Goal: Information Seeking & Learning: Learn about a topic

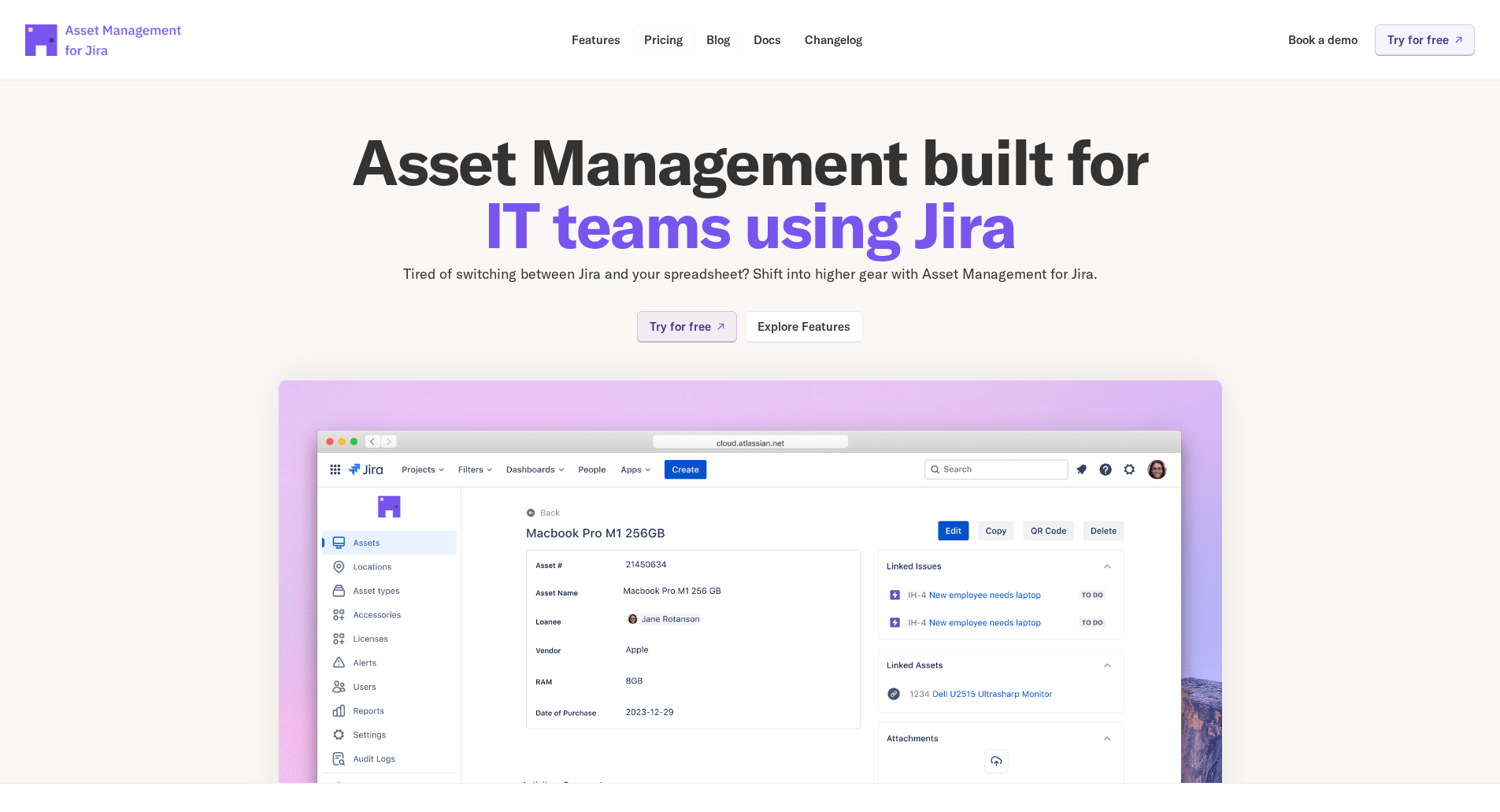
click at [673, 42] on p "Pricing" at bounding box center [664, 40] width 39 height 12
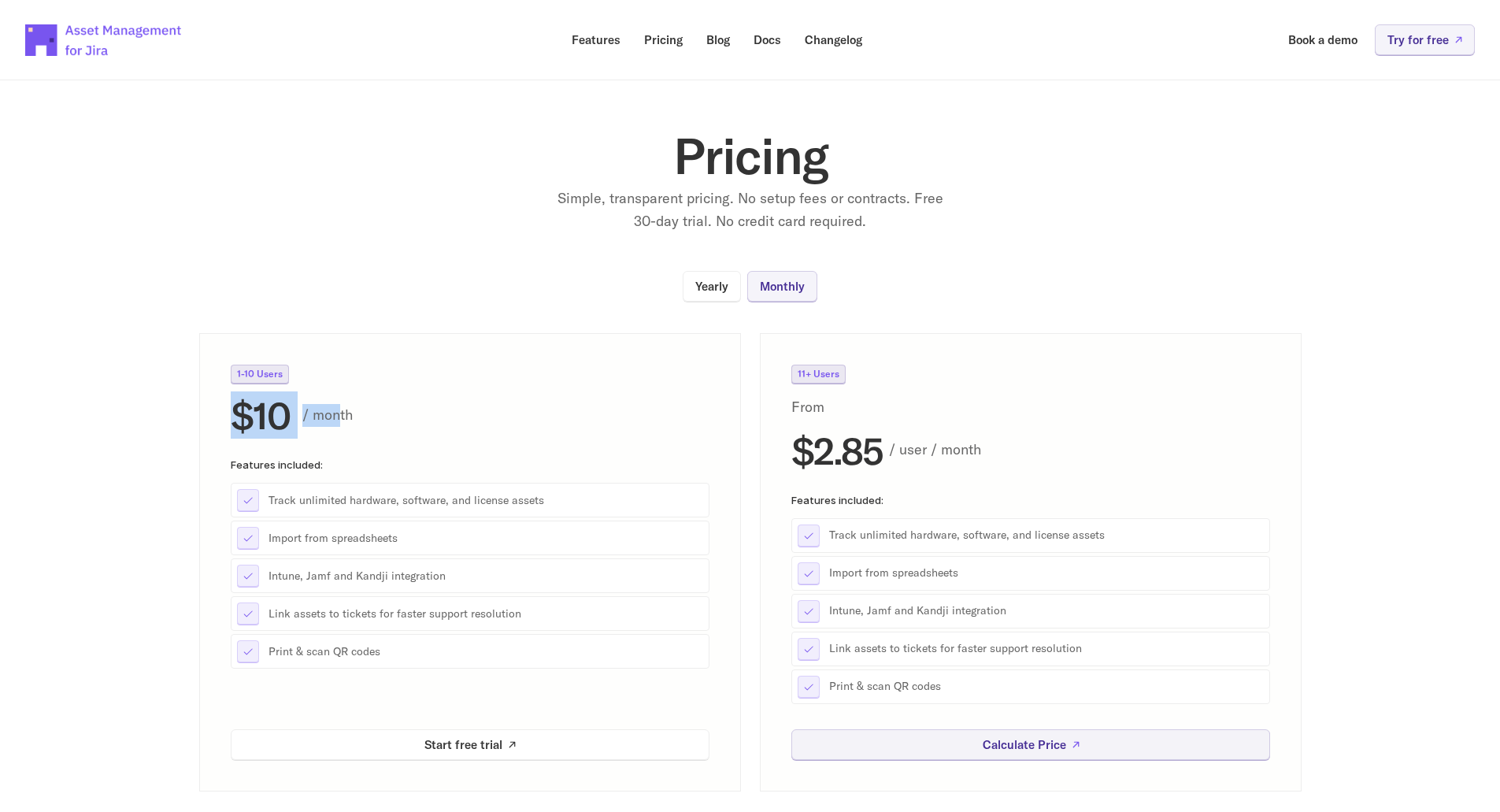
drag, startPoint x: 218, startPoint y: 416, endPoint x: 367, endPoint y: 421, distance: 149.1
click at [357, 421] on div "1-10 Users $10 / month Features included: Track unlimited hardware, software, a…" at bounding box center [471, 562] width 542 height 458
drag, startPoint x: 367, startPoint y: 421, endPoint x: 394, endPoint y: 420, distance: 27.0
click at [367, 421] on p "/ month" at bounding box center [505, 415] width 407 height 23
click at [586, 190] on p "Simple, transparent pricing. No setup fees or contracts. Free 30-day trial. No …" at bounding box center [750, 210] width 394 height 46
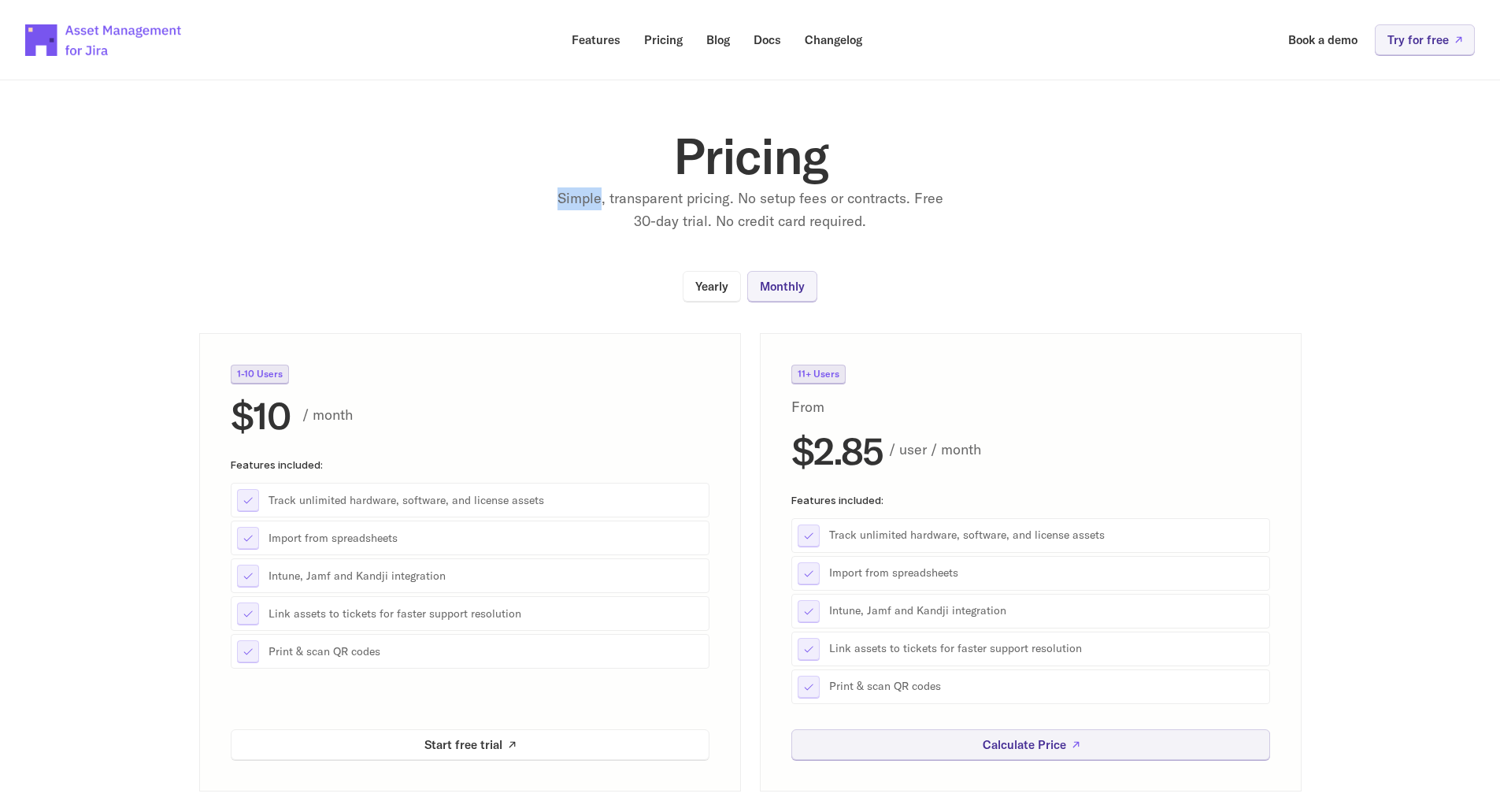
click at [586, 190] on p "Simple, transparent pricing. No setup fees or contracts. Free 30-day trial. No …" at bounding box center [750, 210] width 394 height 46
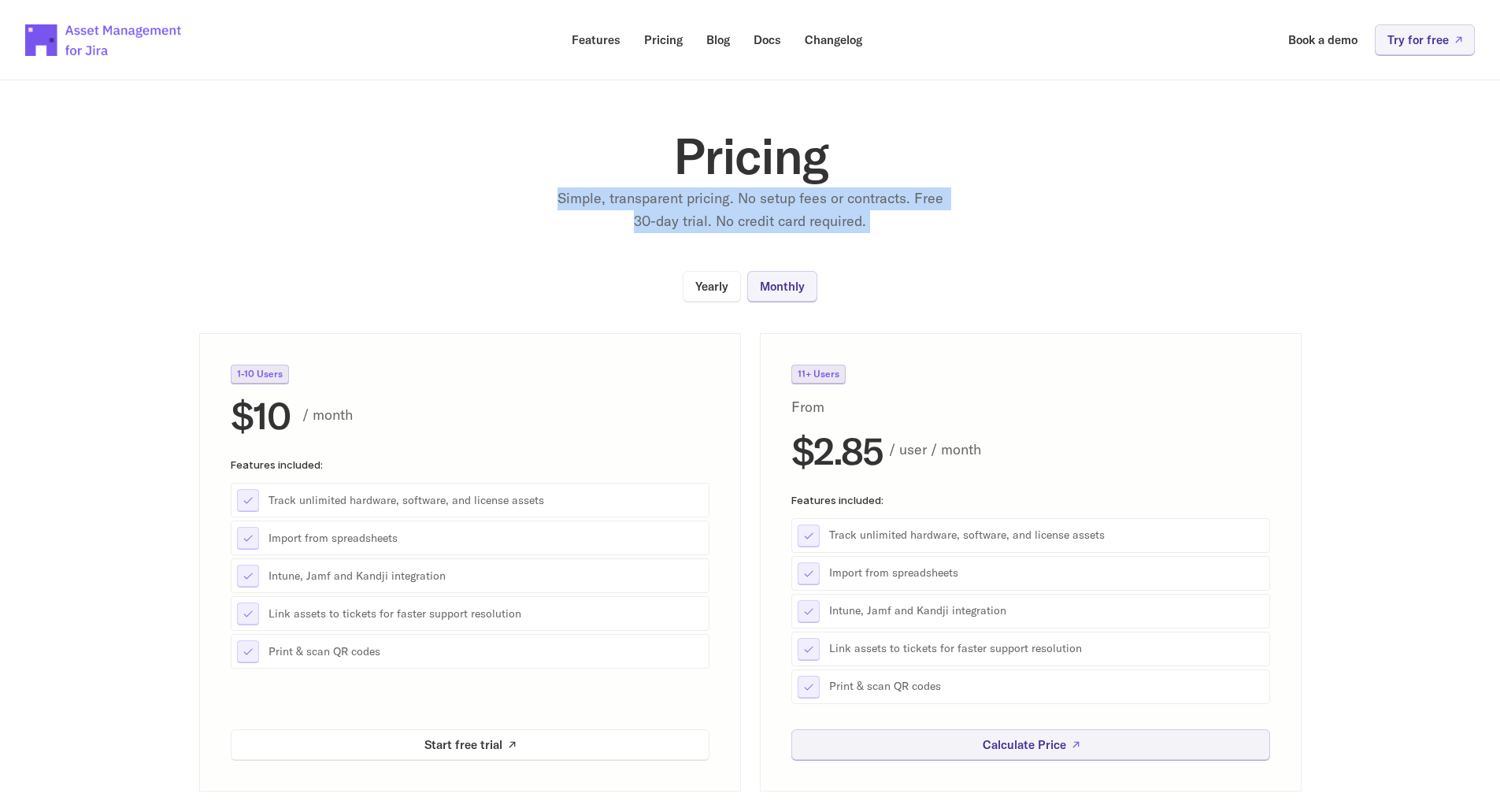
click at [586, 190] on p "Simple, transparent pricing. No setup fees or contracts. Free 30-day trial. No …" at bounding box center [750, 210] width 394 height 46
click at [703, 201] on p "Simple, transparent pricing. No setup fees or contracts. Free 30-day trial. No …" at bounding box center [750, 210] width 394 height 46
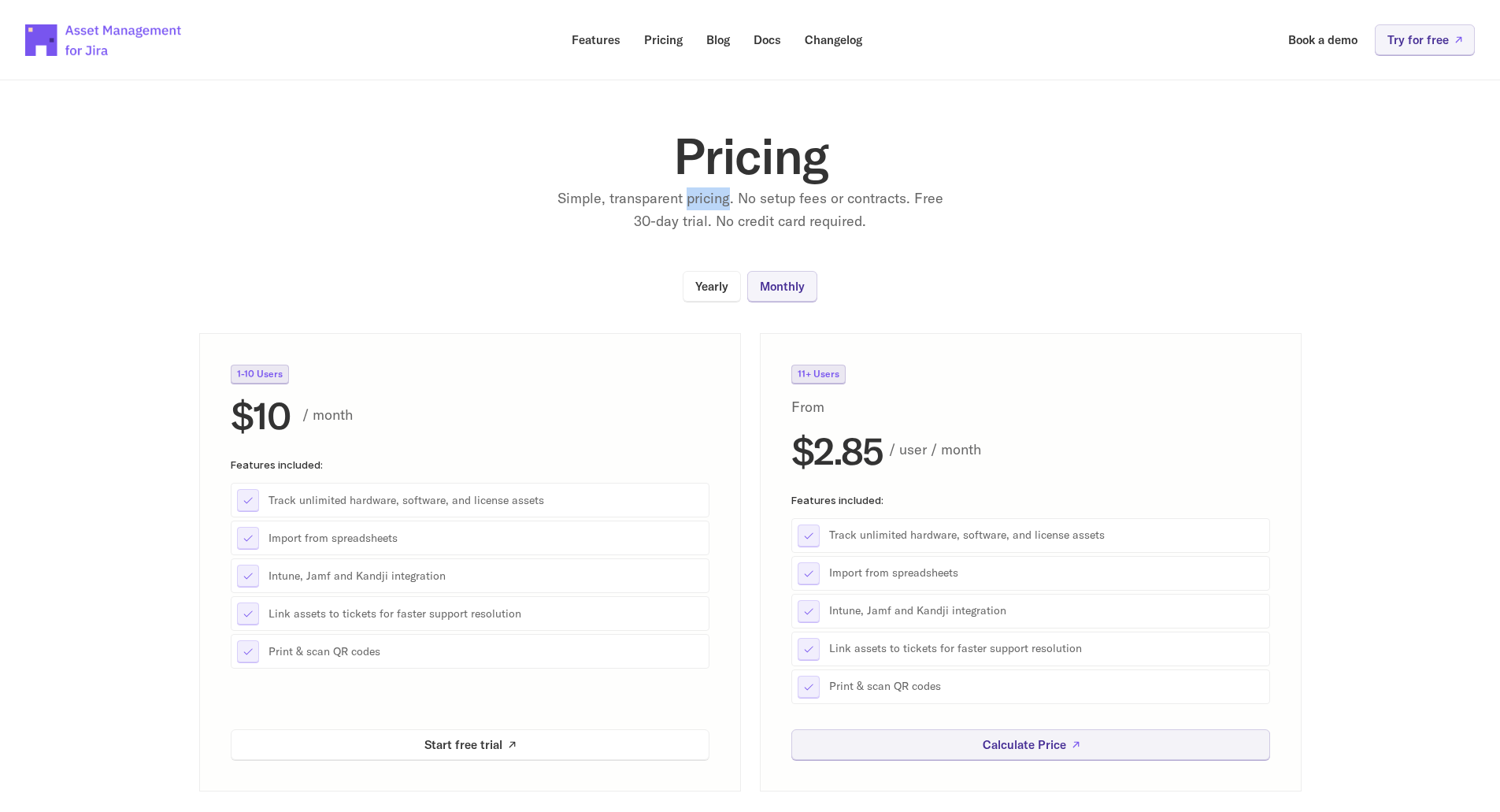
click at [703, 201] on p "Simple, transparent pricing. No setup fees or contracts. Free 30-day trial. No …" at bounding box center [750, 210] width 394 height 46
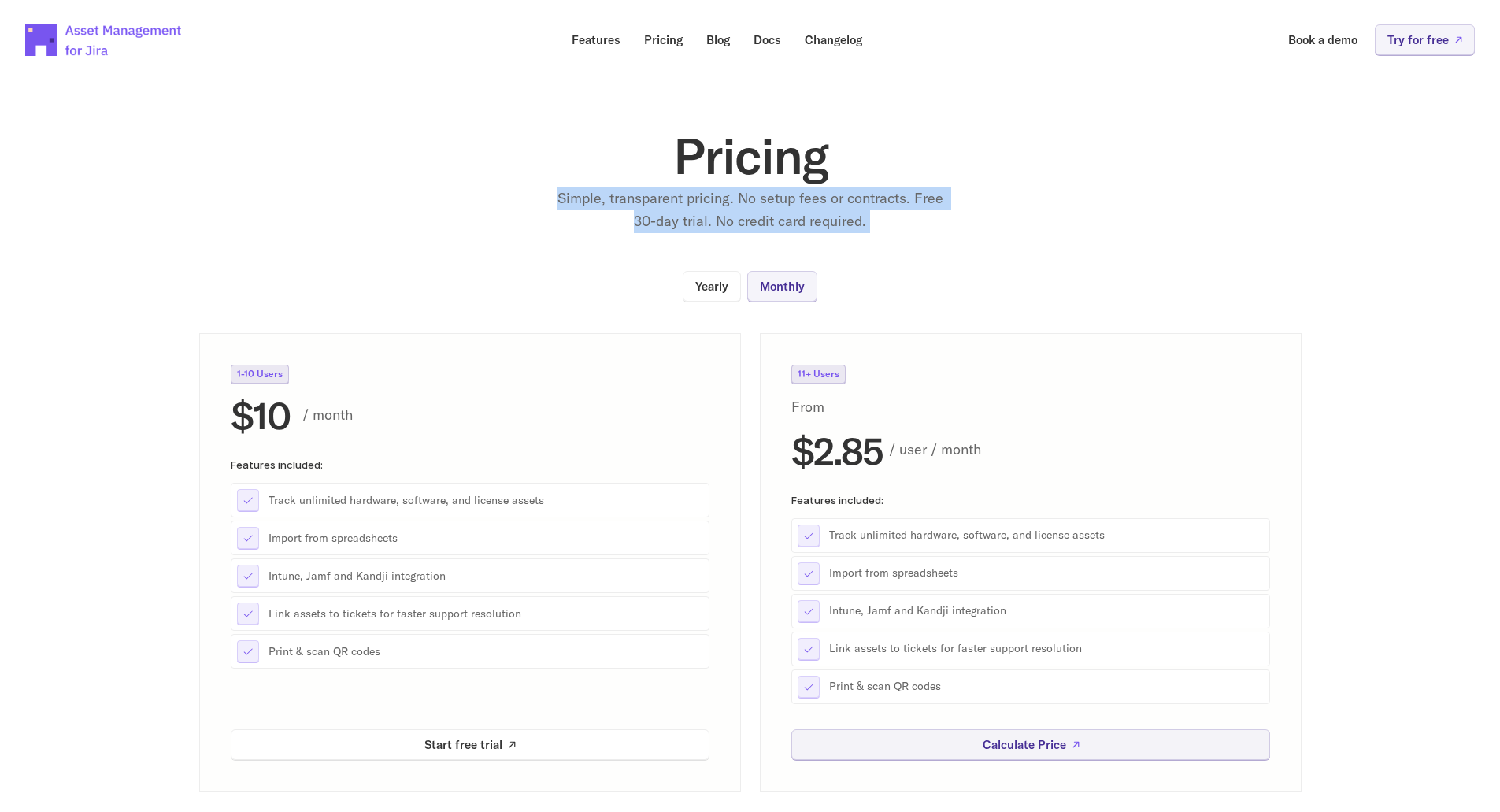
click at [703, 201] on p "Simple, transparent pricing. No setup fees or contracts. Free 30-day trial. No …" at bounding box center [750, 210] width 394 height 46
click at [745, 209] on p "Simple, transparent pricing. No setup fees or contracts. Free 30-day trial. No …" at bounding box center [750, 210] width 394 height 46
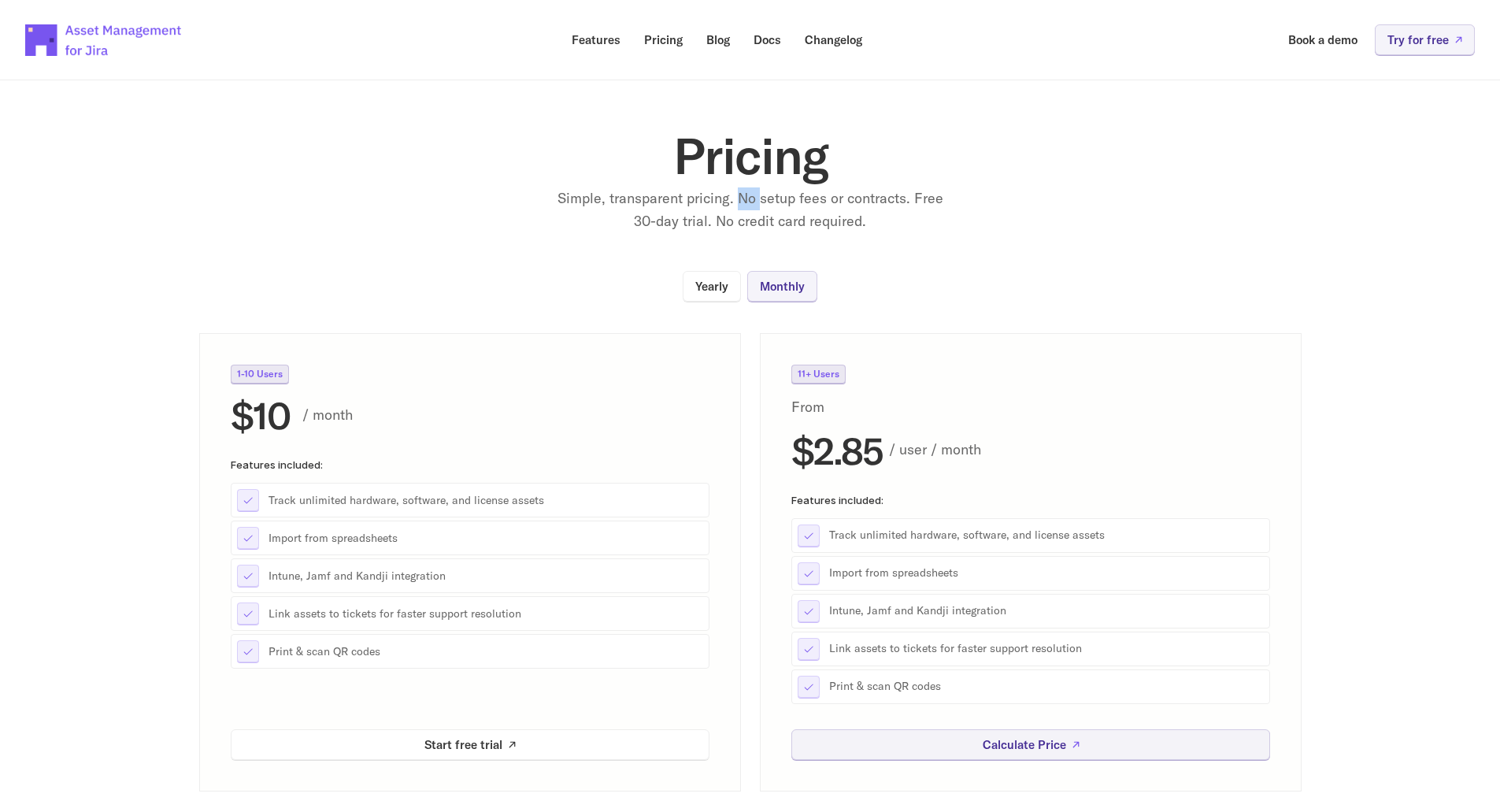
click at [745, 209] on p "Simple, transparent pricing. No setup fees or contracts. Free 30-day trial. No …" at bounding box center [750, 210] width 394 height 46
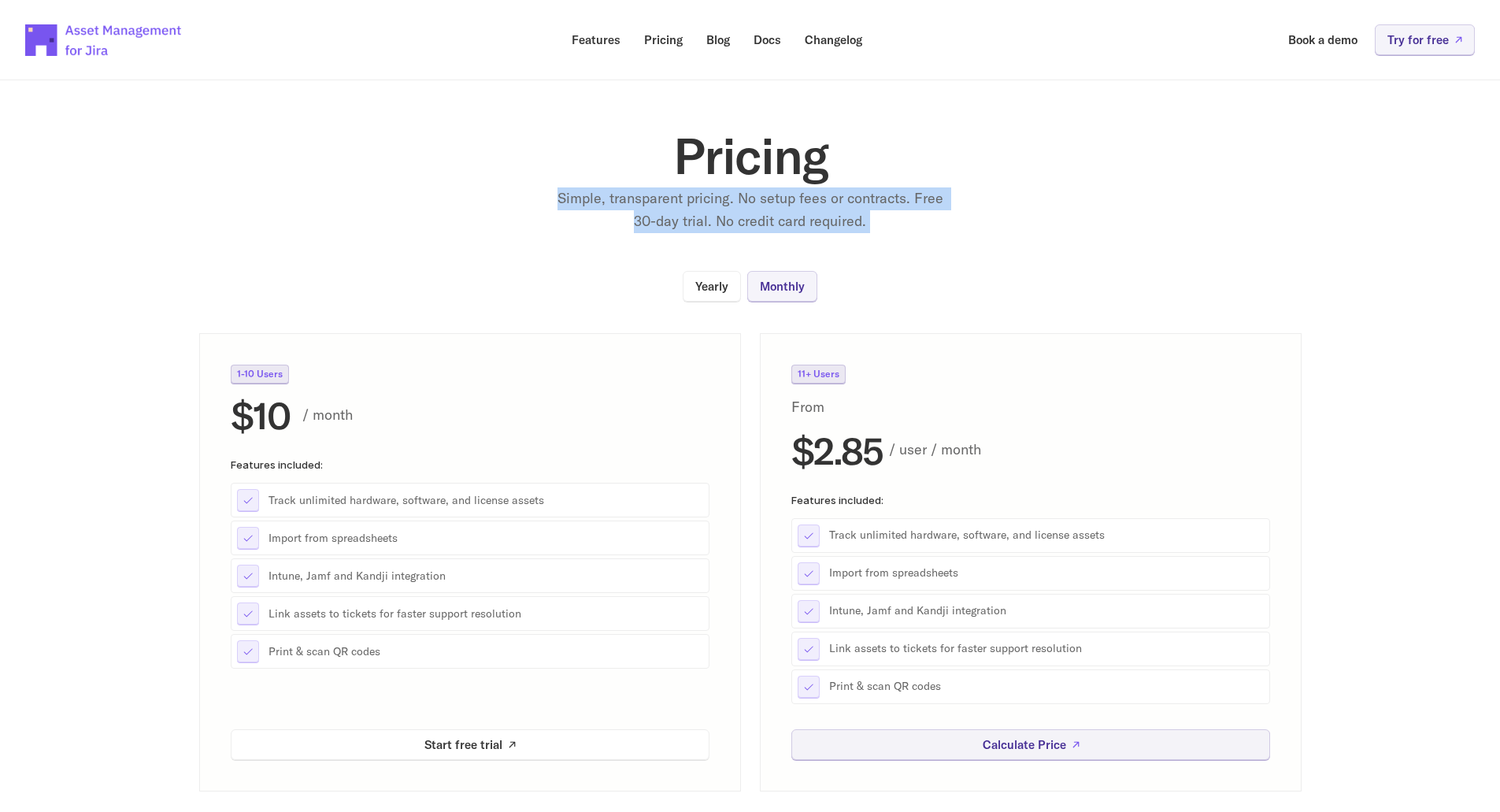
click at [746, 209] on p "Simple, transparent pricing. No setup fees or contracts. Free 30-day trial. No …" at bounding box center [750, 210] width 394 height 46
click at [668, 200] on p "Simple, transparent pricing. No setup fees or contracts. Free 30-day trial. No …" at bounding box center [750, 210] width 394 height 46
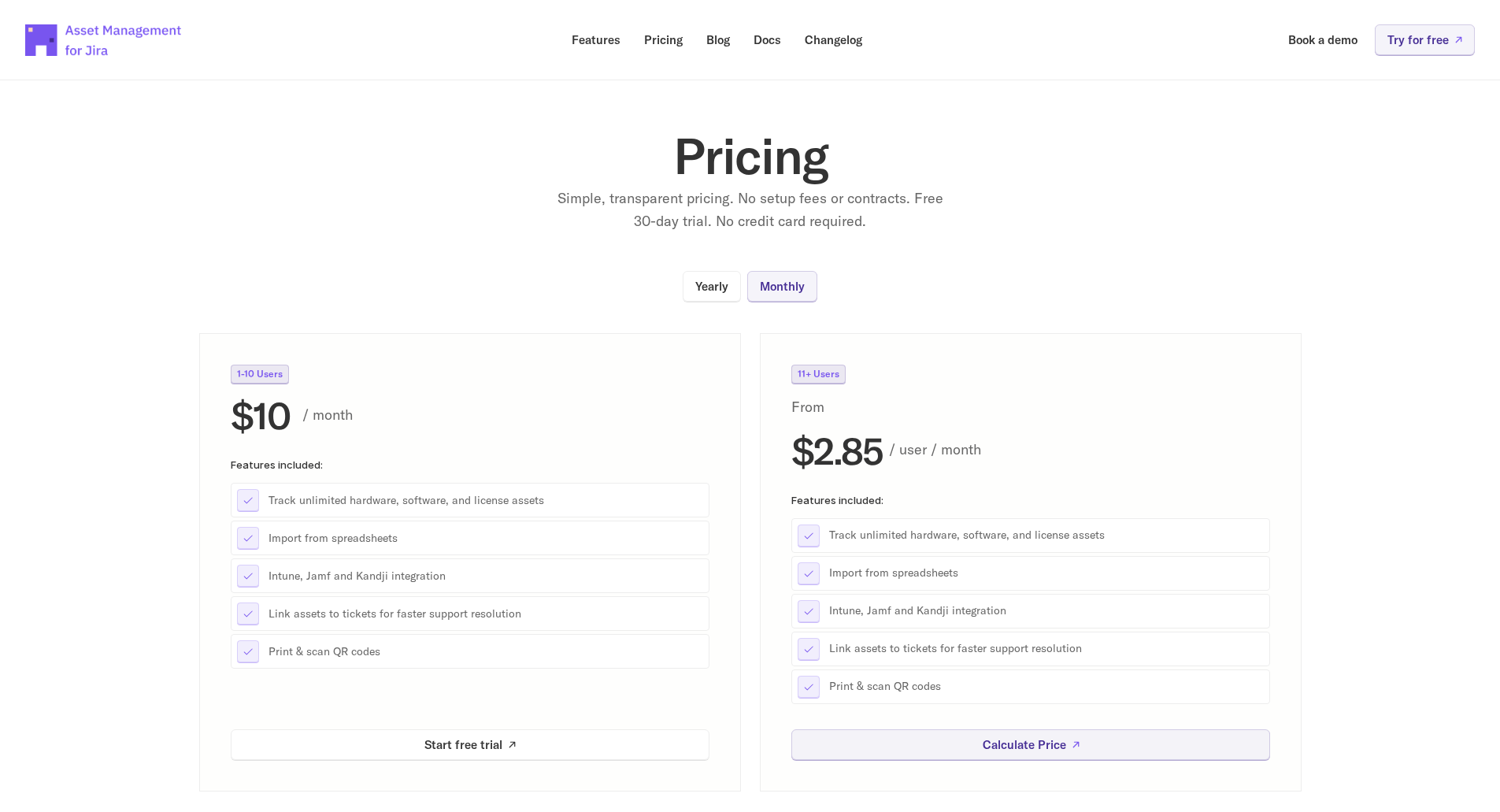
click at [744, 197] on p "Simple, transparent pricing. No setup fees or contracts. Free 30-day trial. No …" at bounding box center [750, 210] width 394 height 46
drag, startPoint x: 744, startPoint y: 197, endPoint x: 784, endPoint y: 200, distance: 40.1
click at [784, 200] on p "Simple, transparent pricing. No setup fees or contracts. Free 30-day trial. No …" at bounding box center [750, 210] width 394 height 46
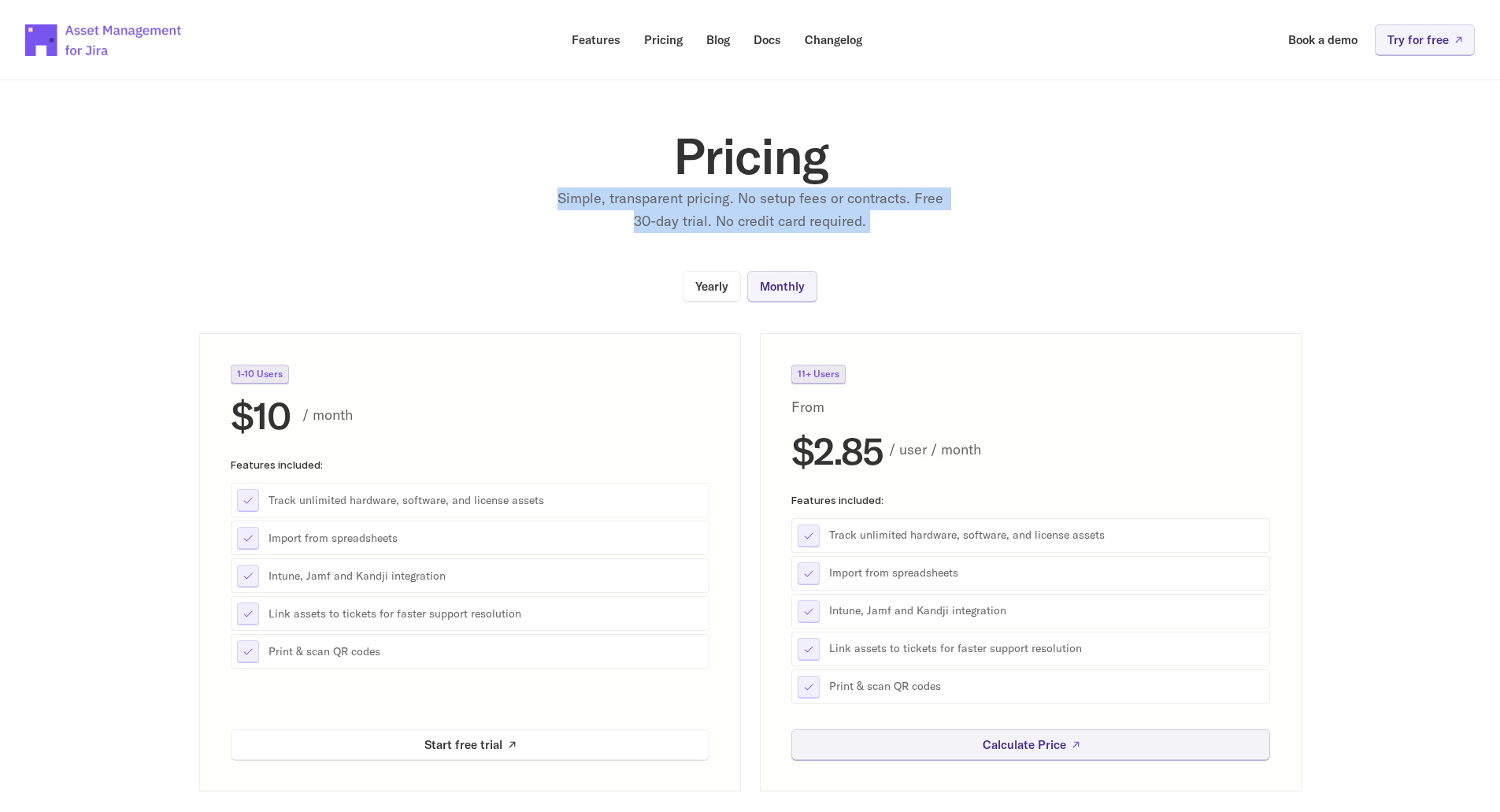
click at [784, 200] on p "Simple, transparent pricing. No setup fees or contracts. Free 30-day trial. No …" at bounding box center [750, 210] width 394 height 46
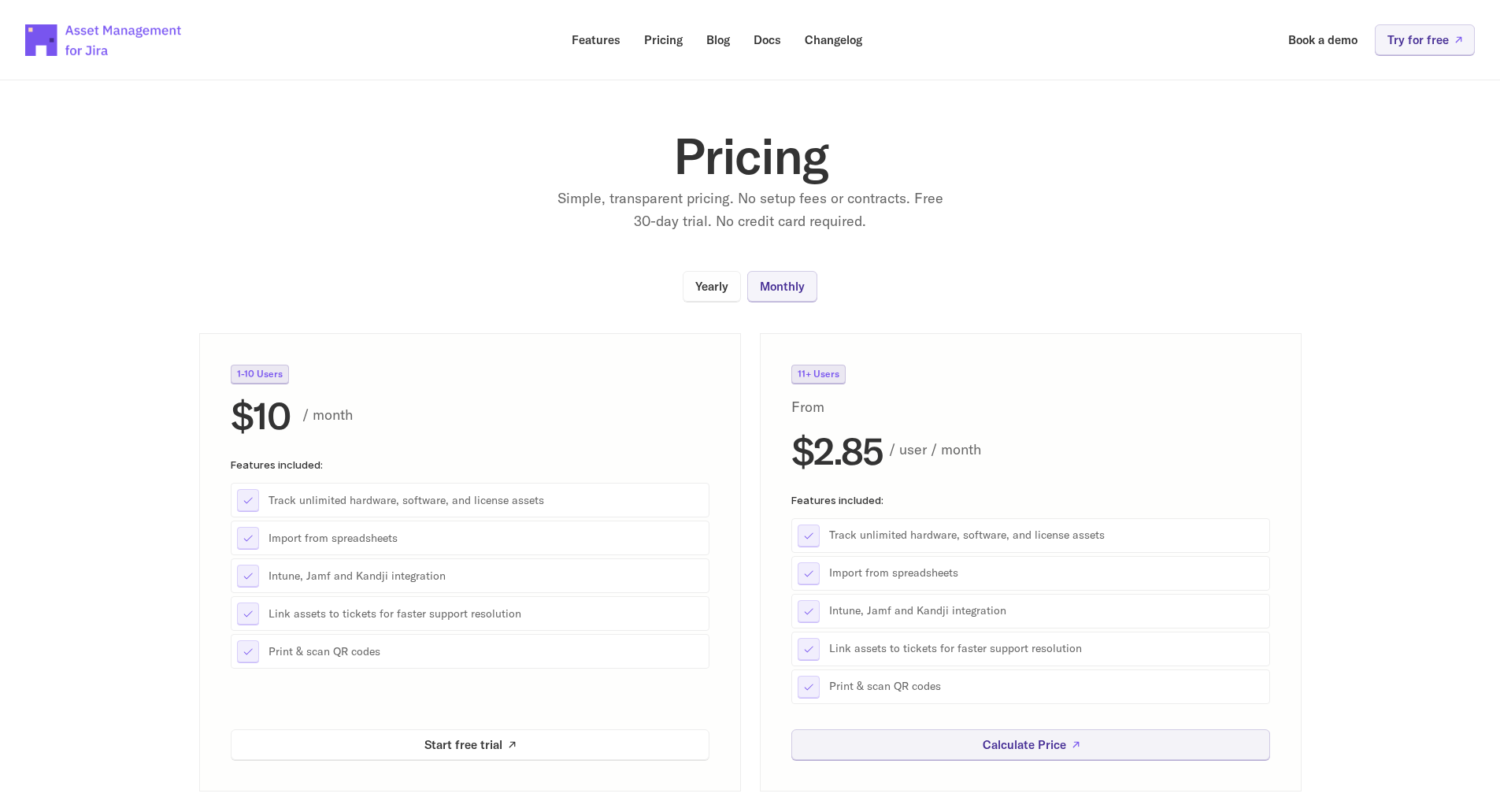
click at [703, 181] on h1 "Pricing" at bounding box center [750, 156] width 630 height 51
click at [704, 181] on h1 "Pricing" at bounding box center [750, 156] width 630 height 51
click at [725, 212] on p "Simple, transparent pricing. No setup fees or contracts. Free 30-day trial. No …" at bounding box center [750, 210] width 394 height 46
click at [726, 211] on p "Simple, transparent pricing. No setup fees or contracts. Free 30-day trial. No …" at bounding box center [750, 210] width 394 height 46
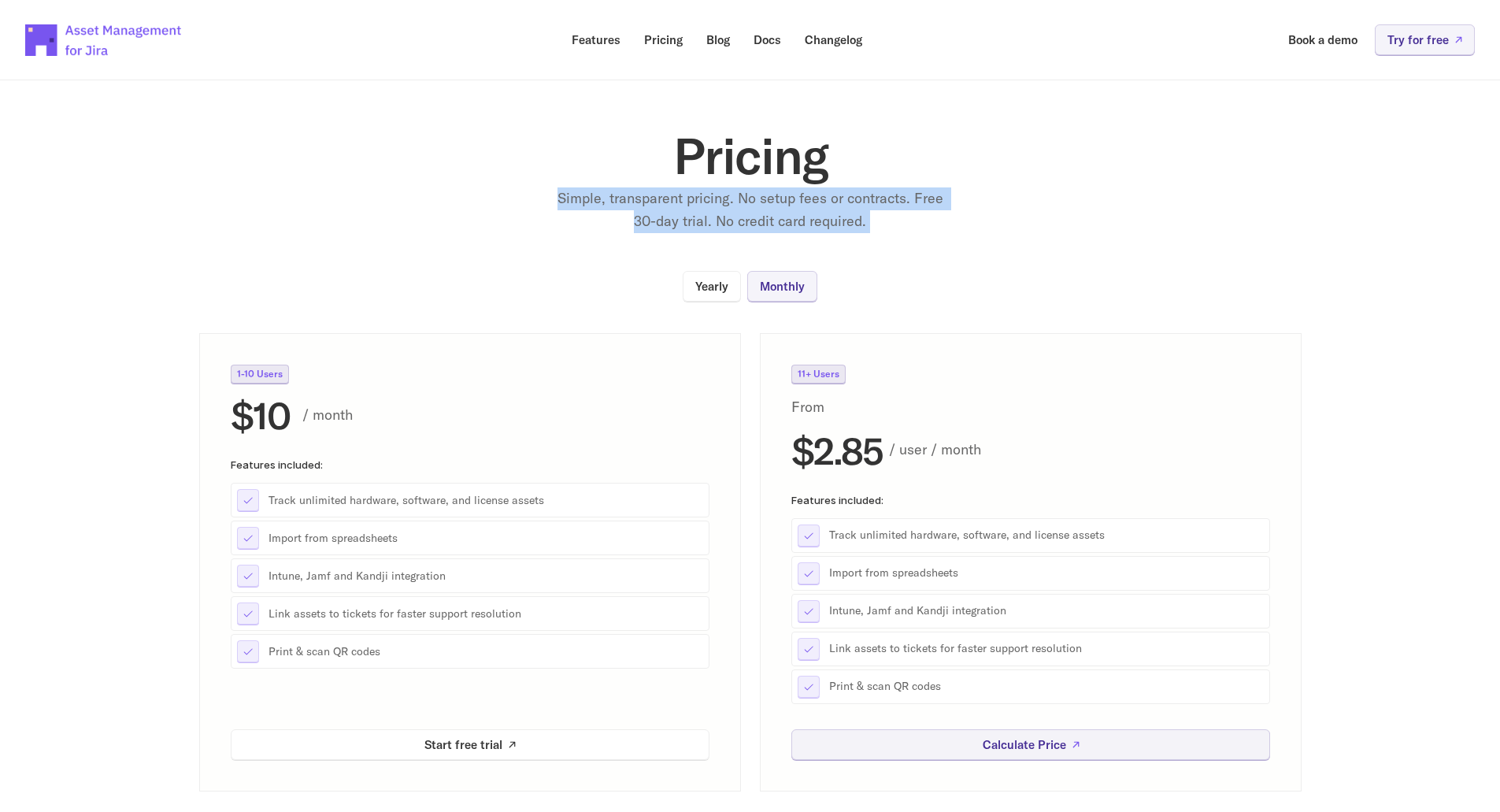
click at [726, 211] on p "Simple, transparent pricing. No setup fees or contracts. Free 30-day trial. No …" at bounding box center [750, 210] width 394 height 46
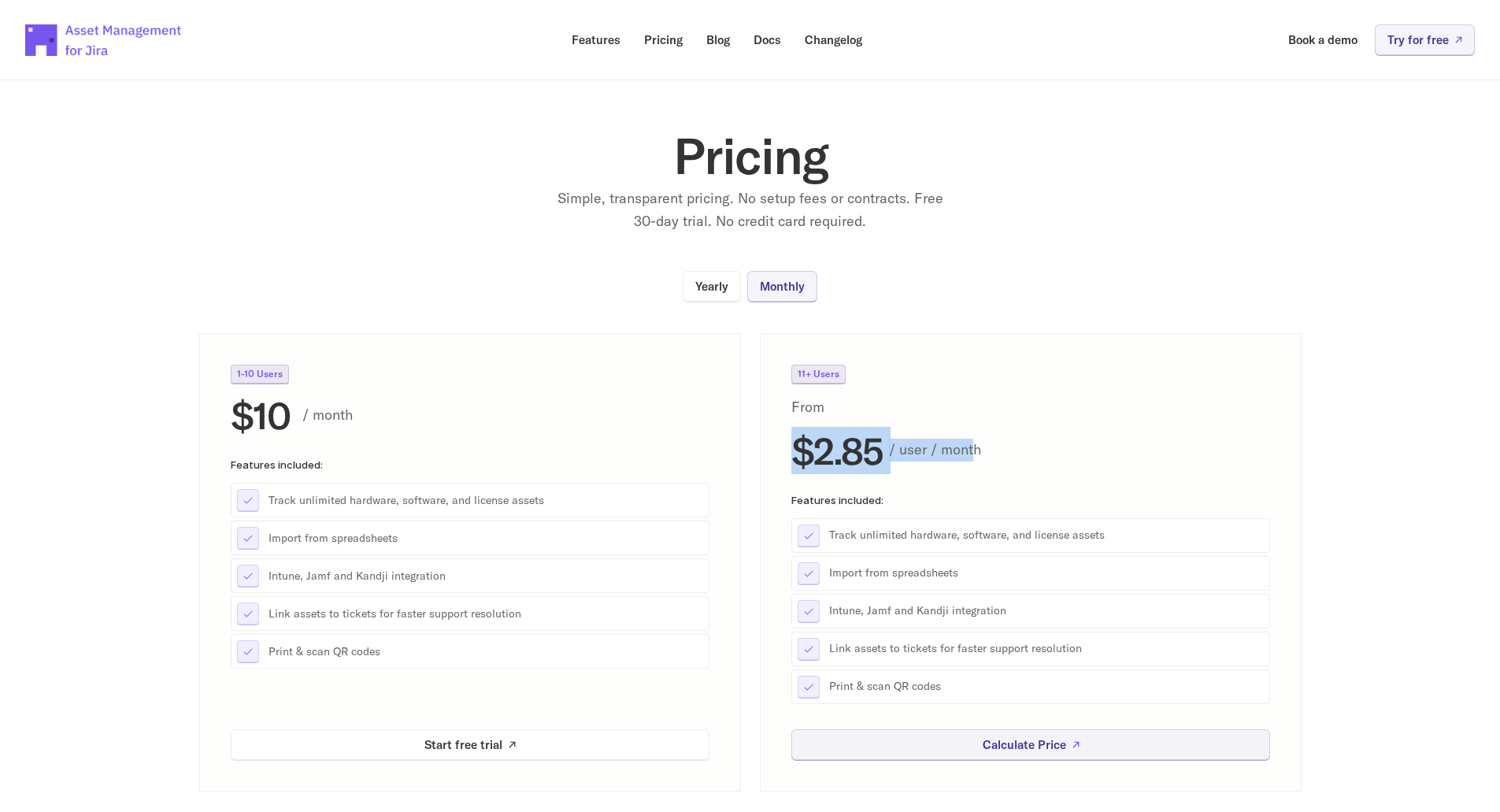
drag, startPoint x: 793, startPoint y: 456, endPoint x: 1029, endPoint y: 470, distance: 236.4
click at [1023, 470] on div "11+ Users From $2.85 / user / month Features included: Track unlimited hardware…" at bounding box center [1031, 534] width 478 height 339
click at [1030, 470] on div "11+ Users From $2.85 / user / month Features included: Track unlimited hardware…" at bounding box center [1031, 534] width 478 height 339
click at [882, 457] on h2 "$2.85" at bounding box center [837, 450] width 91 height 38
drag, startPoint x: 997, startPoint y: 451, endPoint x: 761, endPoint y: 444, distance: 236.1
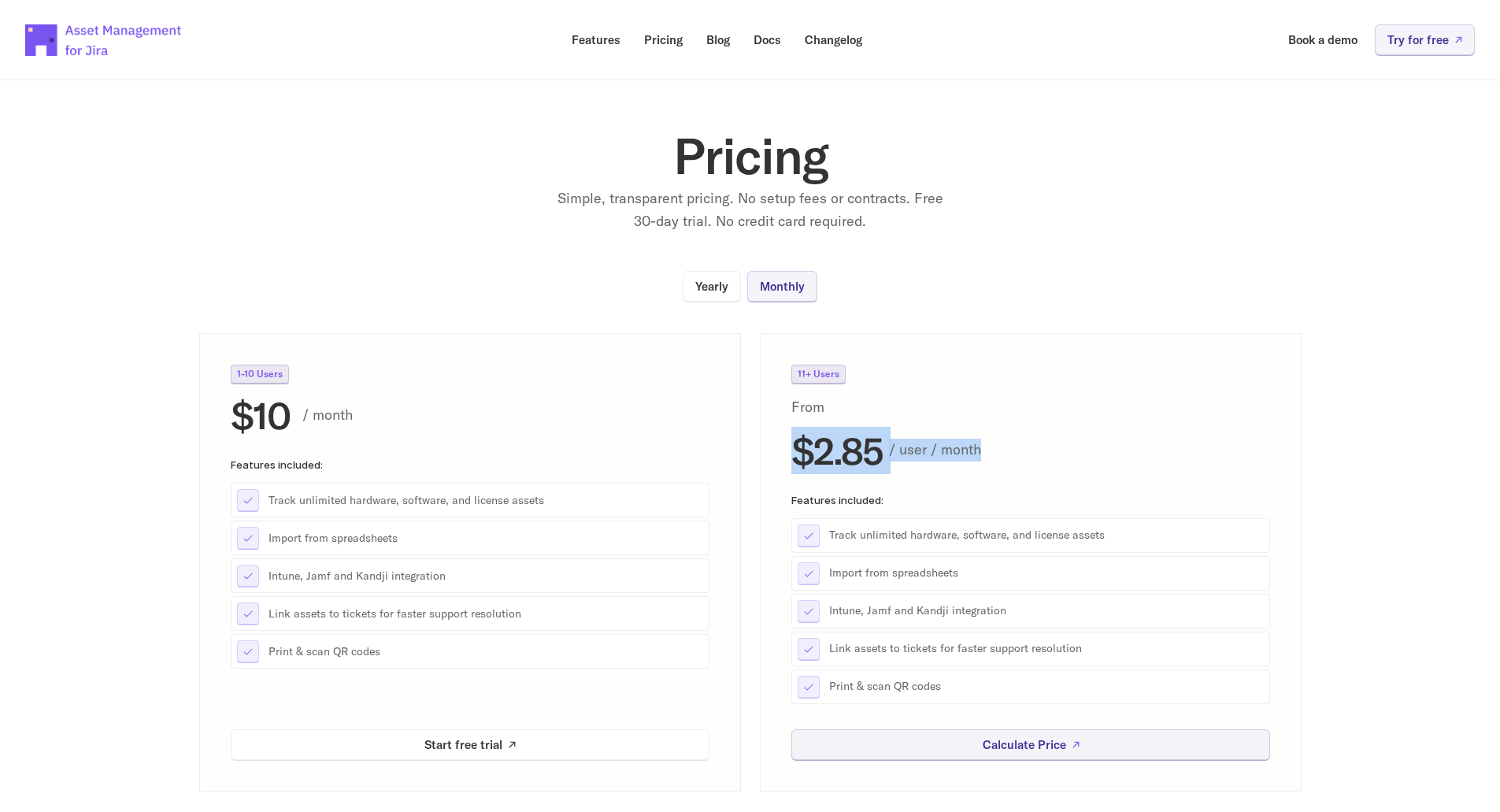
click at [761, 444] on div "11+ Users From $2.85 / user / month Features included: Track unlimited hardware…" at bounding box center [1031, 562] width 542 height 458
click at [801, 450] on h2 "$2.85" at bounding box center [837, 450] width 91 height 38
drag, startPoint x: 784, startPoint y: 446, endPoint x: 1036, endPoint y: 455, distance: 252.2
click at [1031, 455] on div "11+ Users From $2.85 / user / month Features included: Track unlimited hardware…" at bounding box center [1031, 562] width 542 height 458
click at [1036, 455] on p "/ user / month" at bounding box center [1079, 450] width 381 height 23
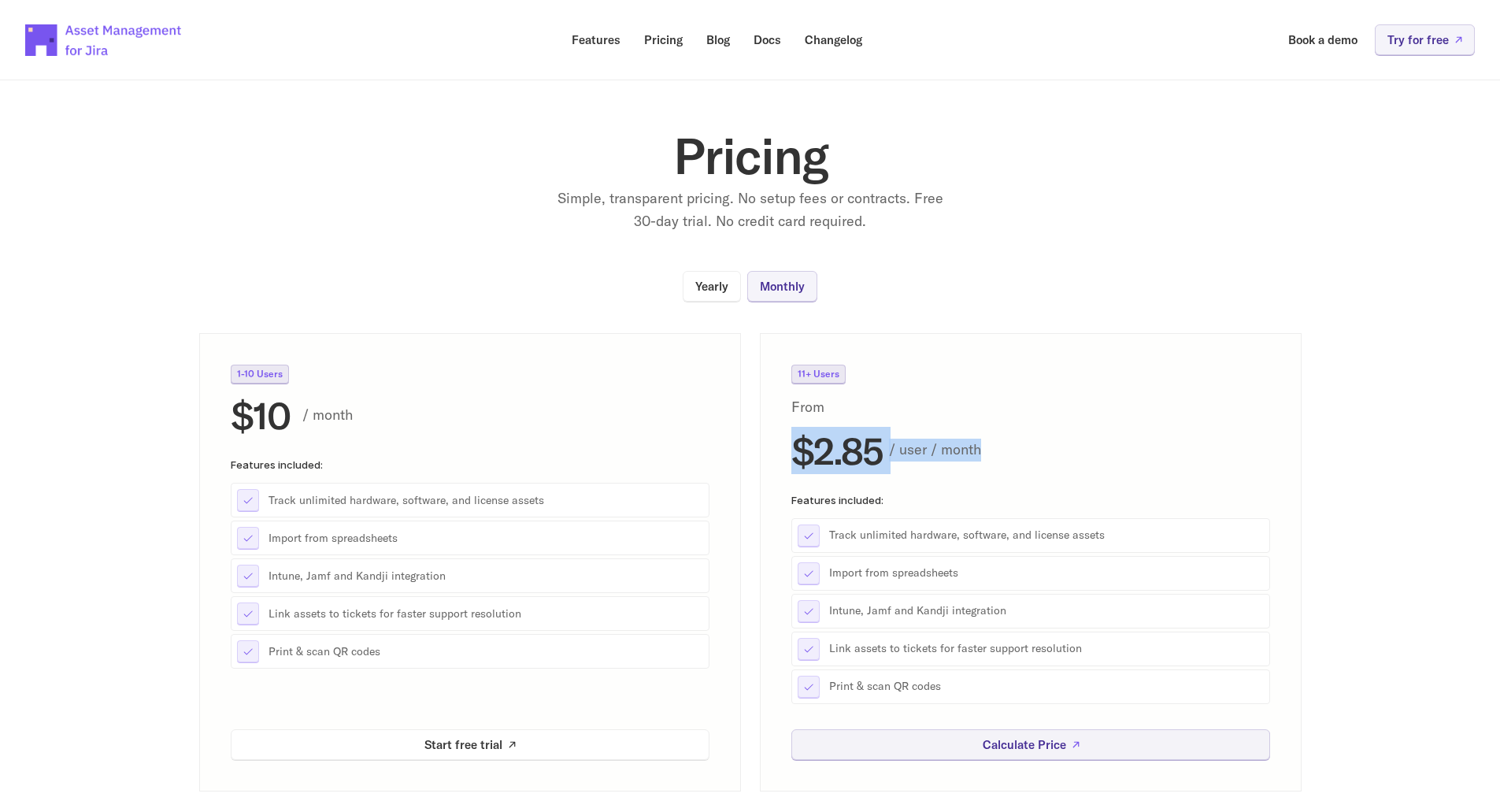
drag, startPoint x: 1022, startPoint y: 451, endPoint x: 747, endPoint y: 433, distance: 275.6
click at [747, 434] on div "1-10 Users $10 / month Features included: Track unlimited hardware, software, a…" at bounding box center [750, 562] width 1102 height 458
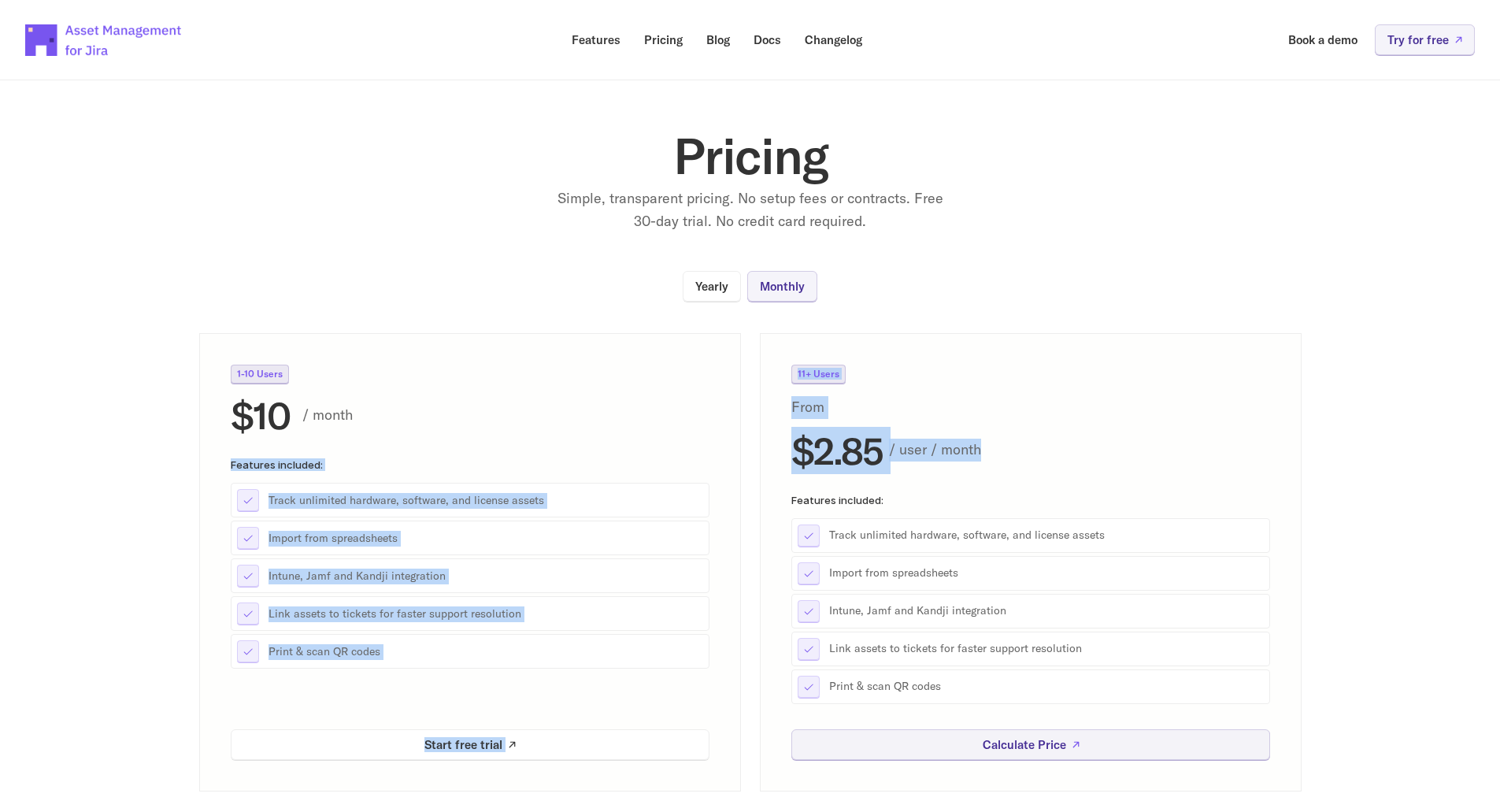
click at [845, 448] on h2 "$2.85" at bounding box center [837, 450] width 91 height 38
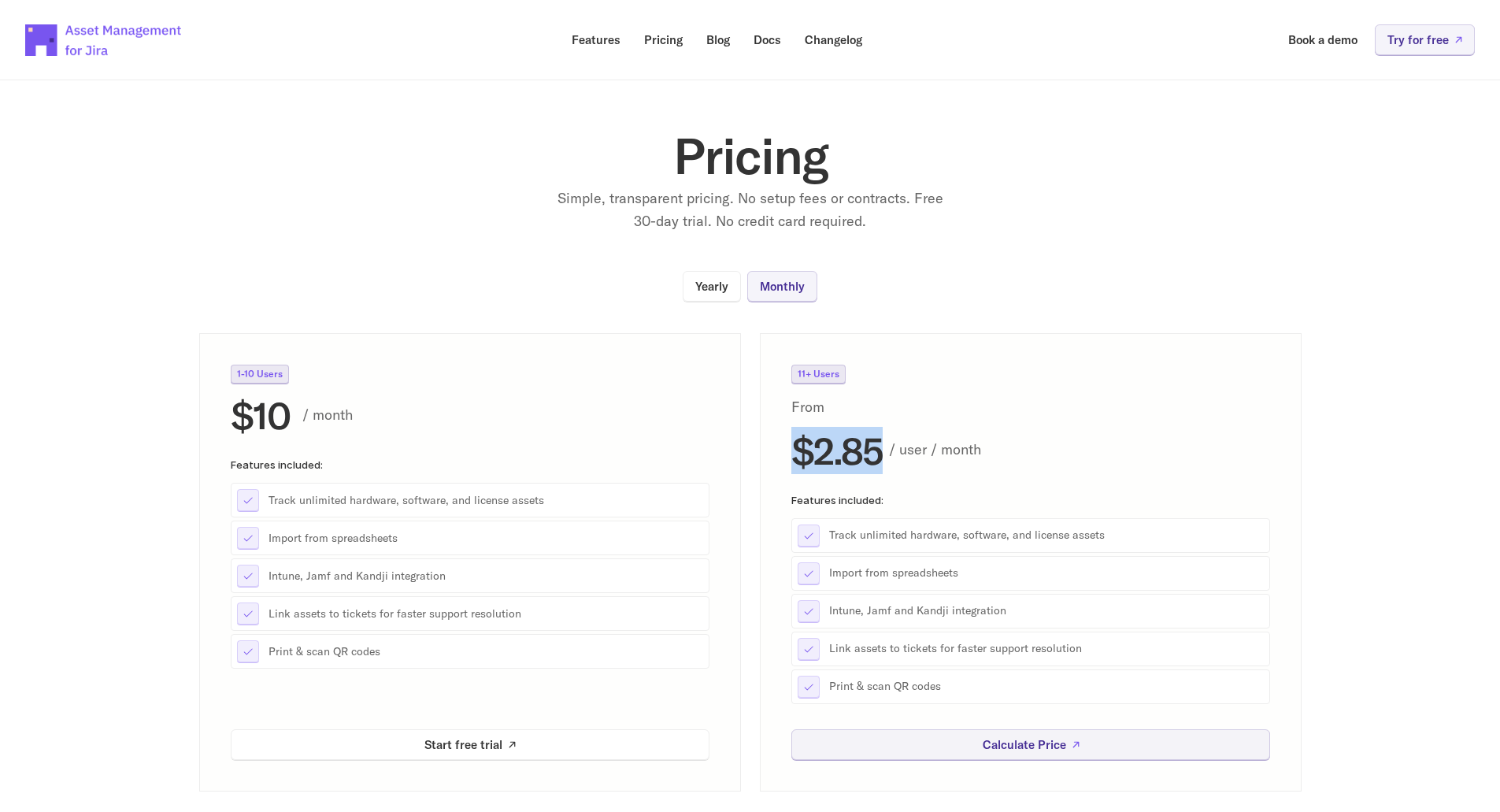
drag, startPoint x: 782, startPoint y: 452, endPoint x: 1047, endPoint y: 459, distance: 265.1
click at [1040, 459] on div "11+ Users From $2.85 / user / month Features included: Track unlimited hardware…" at bounding box center [1031, 562] width 542 height 458
click at [1061, 460] on p "/ user / month" at bounding box center [1079, 450] width 381 height 23
drag, startPoint x: 244, startPoint y: 415, endPoint x: 407, endPoint y: 424, distance: 163.2
click at [376, 424] on div "1-10 Users $10 / month Features included: Track unlimited hardware, software, a…" at bounding box center [471, 562] width 542 height 458
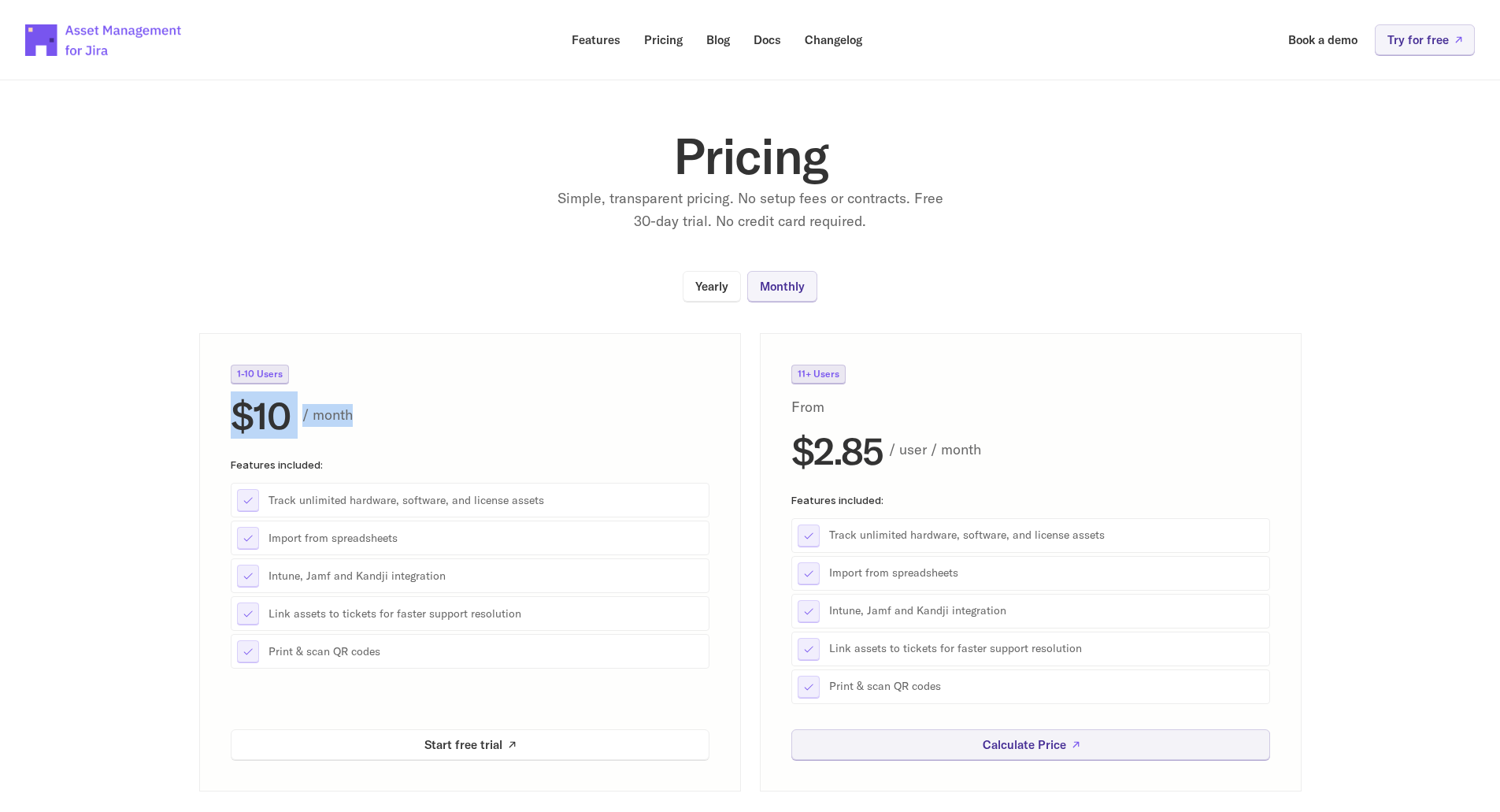
click at [407, 424] on p "/ month" at bounding box center [505, 415] width 407 height 23
drag, startPoint x: 315, startPoint y: 422, endPoint x: 264, endPoint y: 420, distance: 51.0
click at [264, 420] on div "$10 / month" at bounding box center [470, 415] width 478 height 38
click at [262, 420] on h2 "$10" at bounding box center [260, 415] width 59 height 38
drag, startPoint x: 225, startPoint y: 413, endPoint x: 506, endPoint y: 432, distance: 281.6
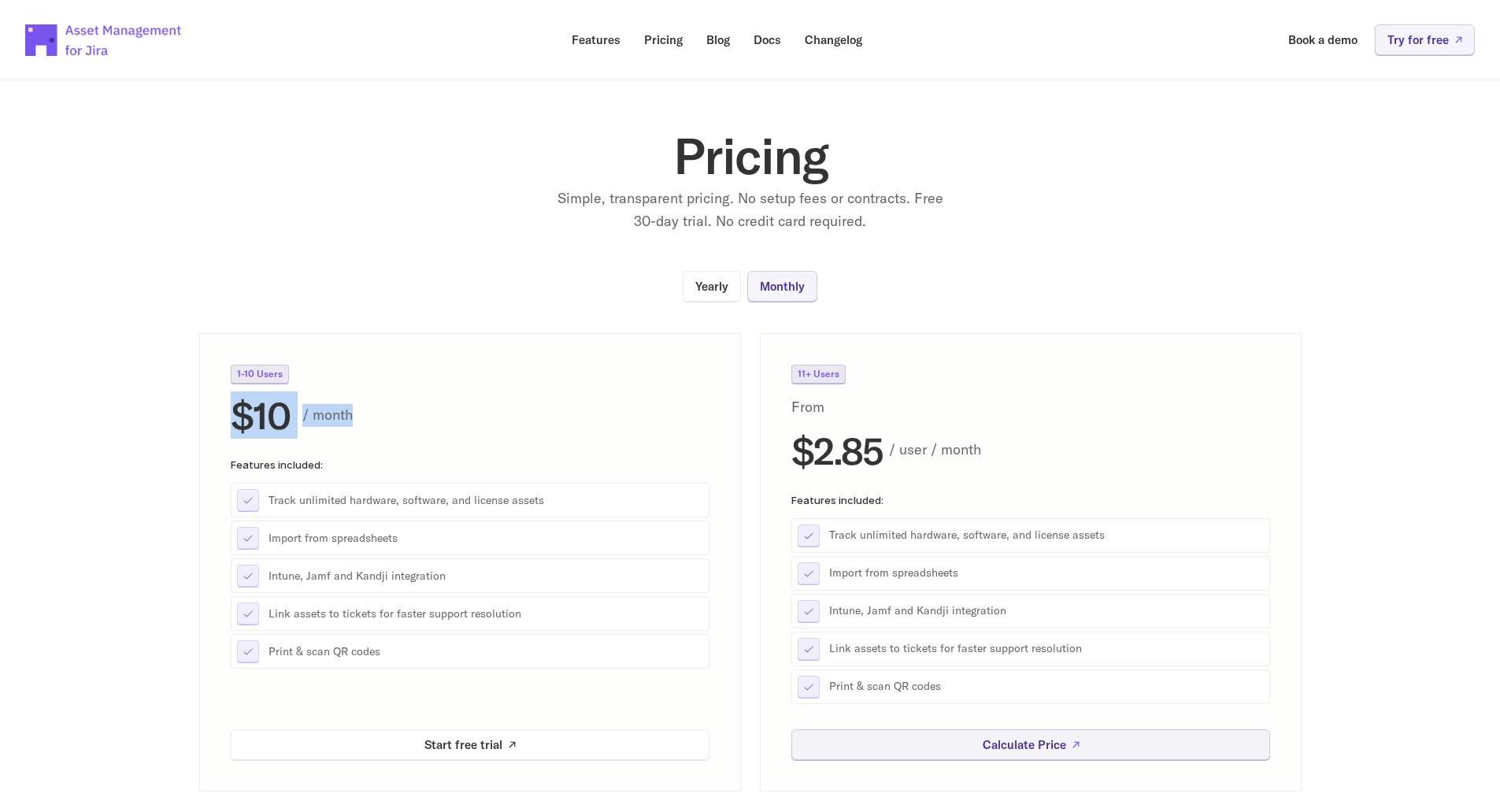
click at [485, 432] on div "1-10 Users $10 / month Features included: Track unlimited hardware, software, a…" at bounding box center [471, 562] width 542 height 458
click at [506, 432] on div "$10 / month" at bounding box center [470, 415] width 478 height 38
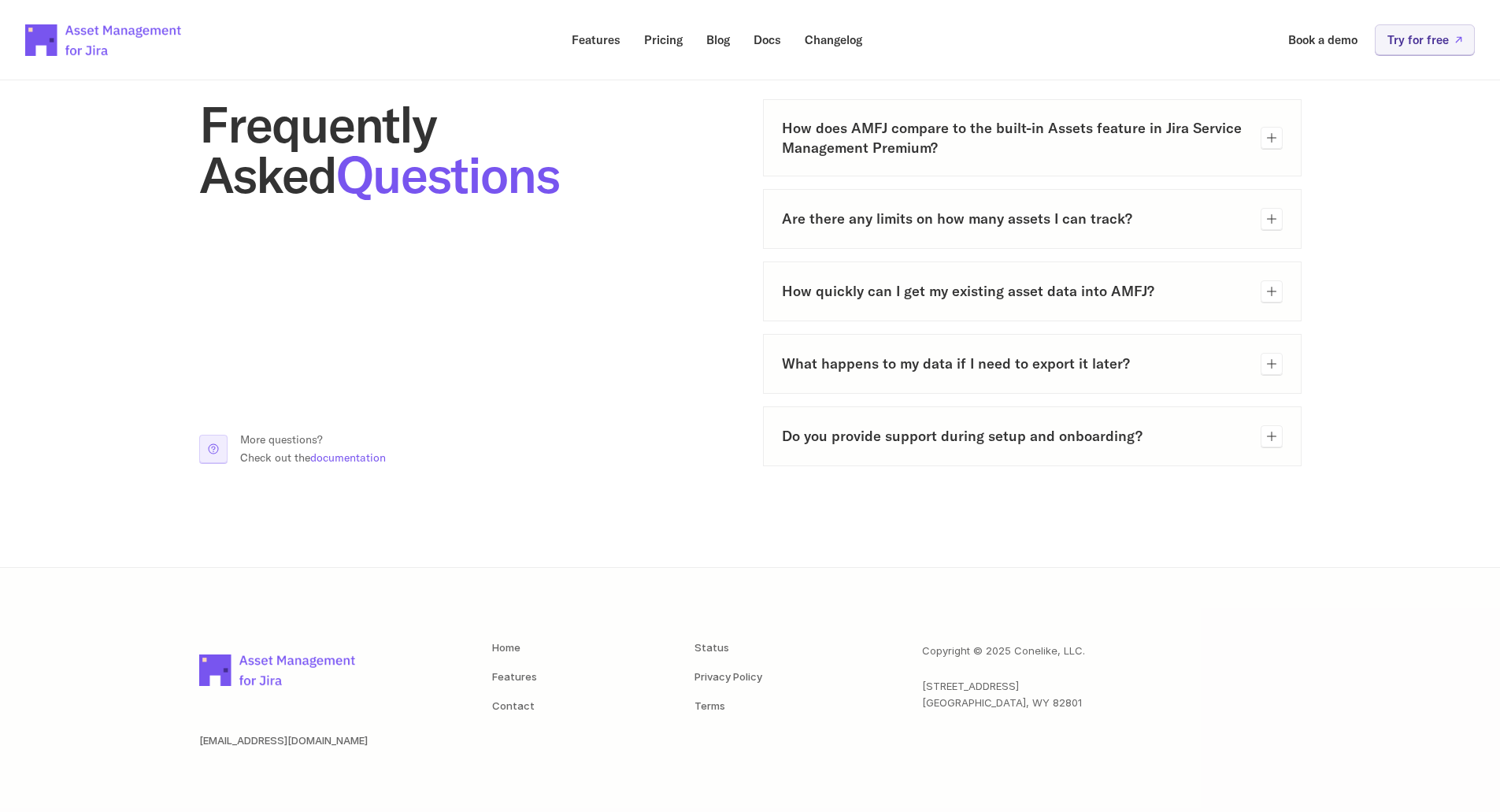
scroll to position [817, 0]
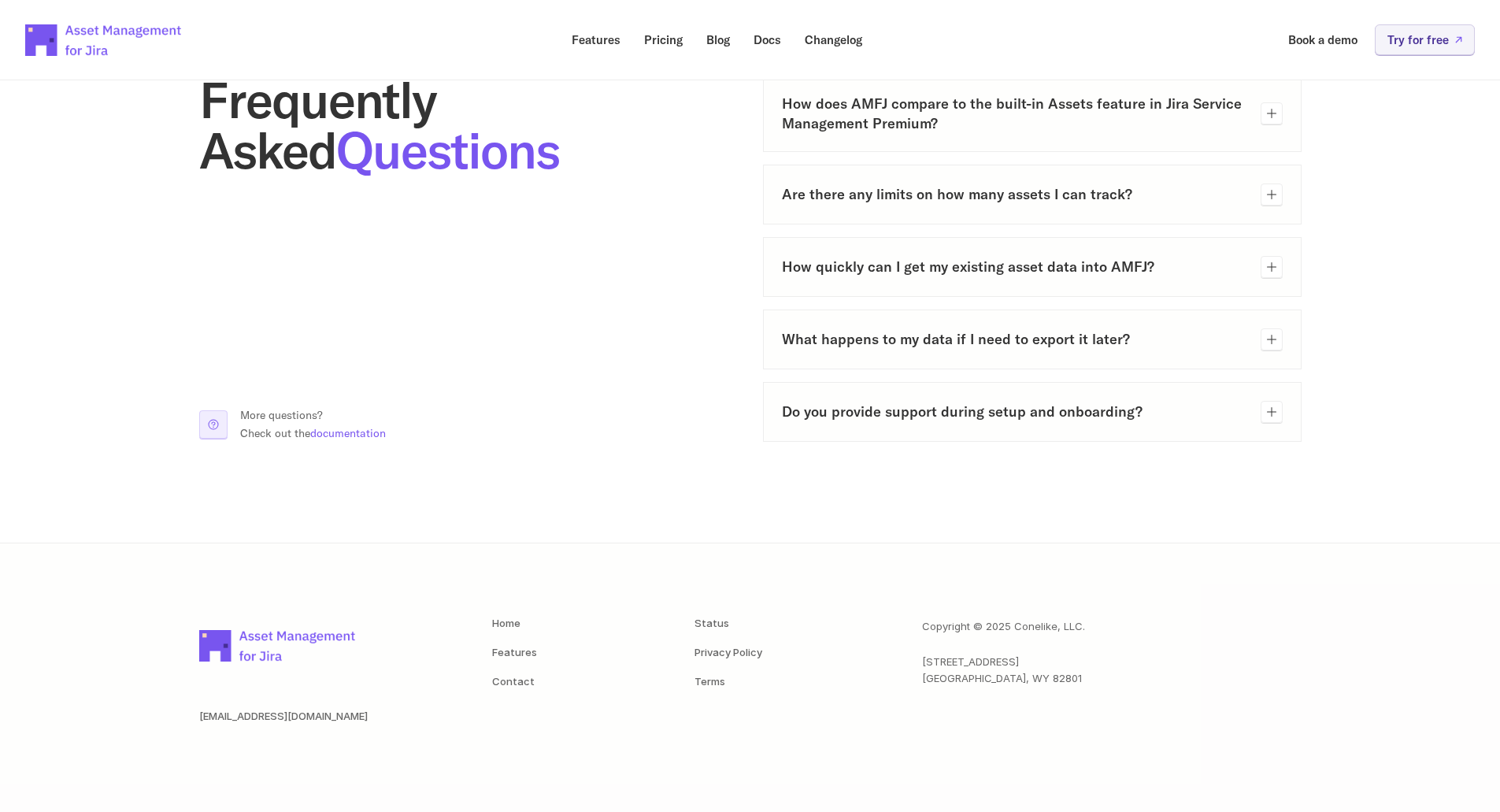
click at [666, 501] on section "Frequently Asked Questions More questions? Check out the documentation How does…" at bounding box center [750, 258] width 1500 height 569
